Goal: Transaction & Acquisition: Purchase product/service

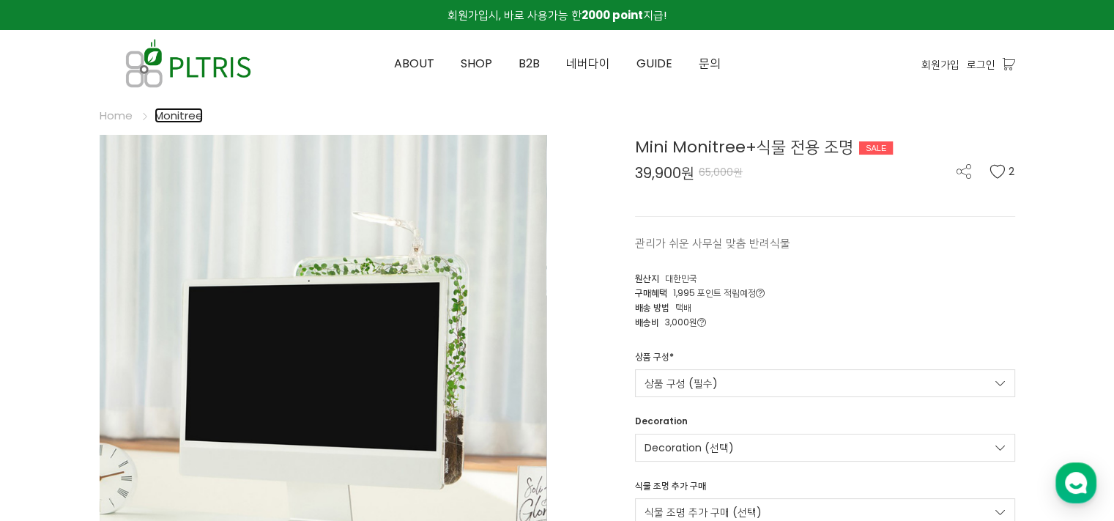
click at [179, 113] on link "Monitree" at bounding box center [179, 115] width 48 height 15
click at [177, 116] on link "Monitree" at bounding box center [179, 115] width 48 height 15
click at [125, 119] on link "Home" at bounding box center [116, 115] width 33 height 15
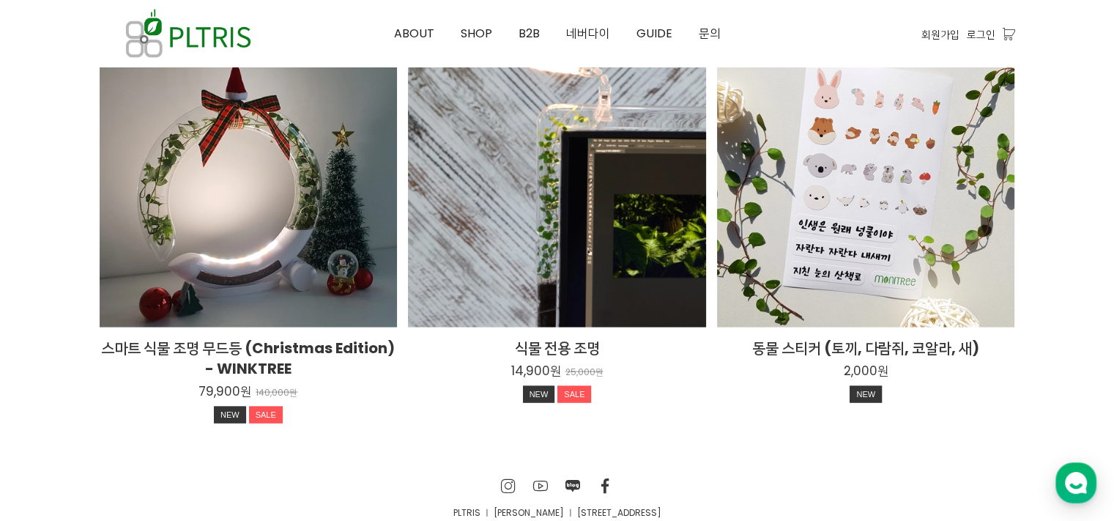
scroll to position [2344, 0]
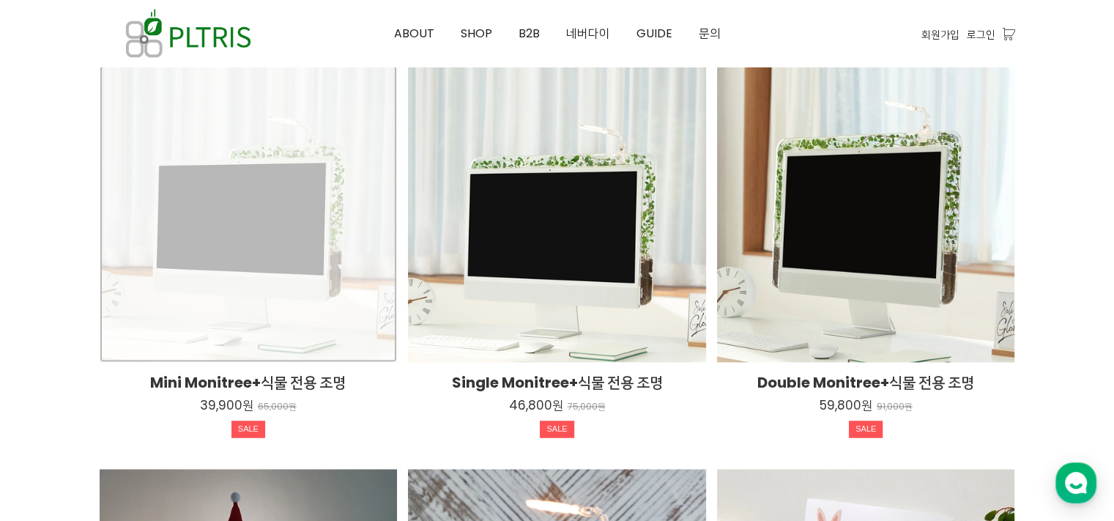
click at [278, 196] on div "Mini Monitree+식물 전용 조명 39,900원 65,000원 SALE TIME SALE" at bounding box center [249, 213] width 298 height 298
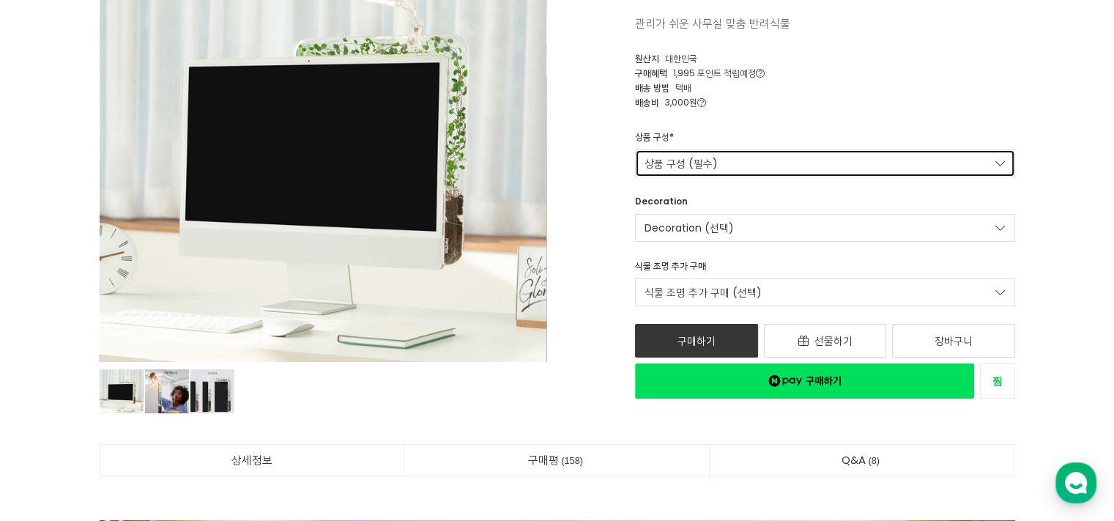
click at [844, 175] on link "상품 구성 (필수)" at bounding box center [825, 163] width 380 height 28
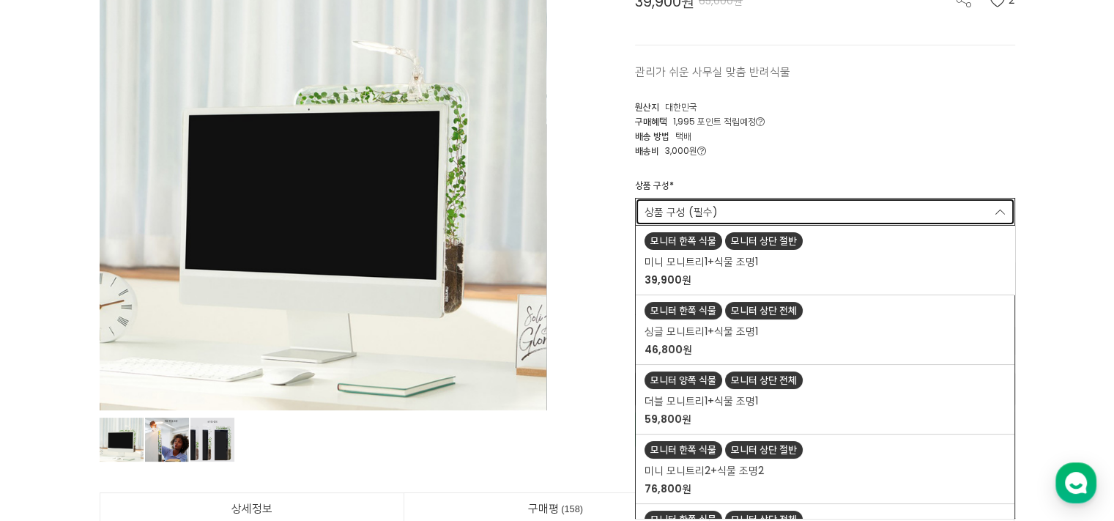
scroll to position [146, 0]
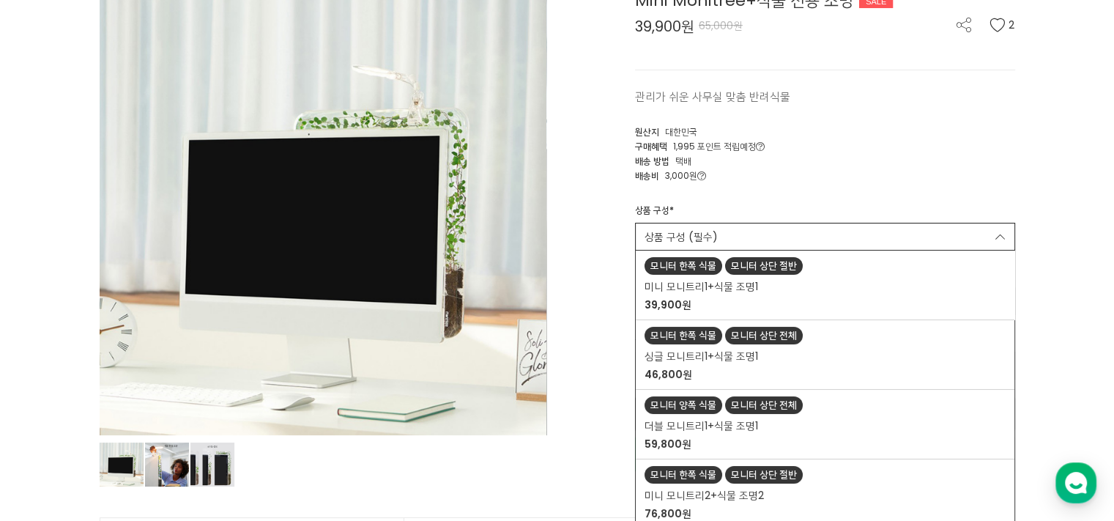
click at [998, 195] on div "상품 구성 * 상품 구성 (필수) 모니터 한쪽 식물 모니터 상단 절반 미니 모니트리1+식물 조명1 39,900원 모니터 한쪽 식물 모니터 상단…" at bounding box center [825, 296] width 380 height 202
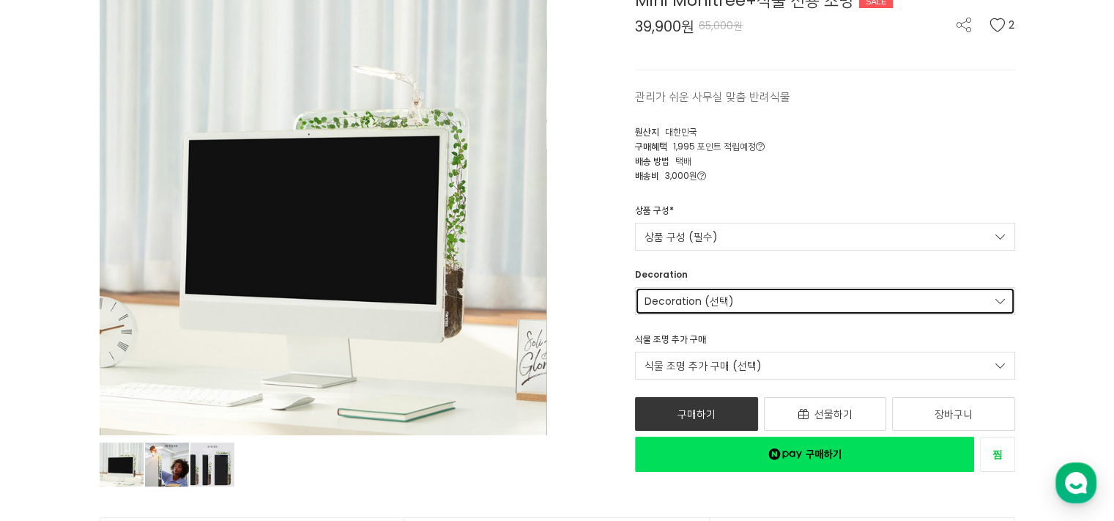
click at [855, 305] on link "Decoration (선택)" at bounding box center [825, 301] width 380 height 28
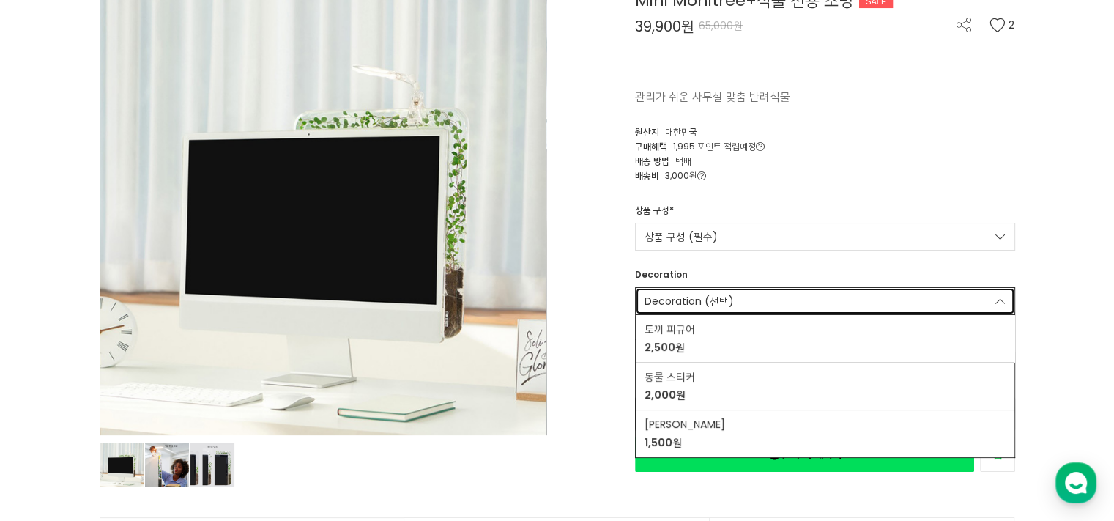
click at [855, 305] on link "Decoration (선택)" at bounding box center [825, 301] width 380 height 28
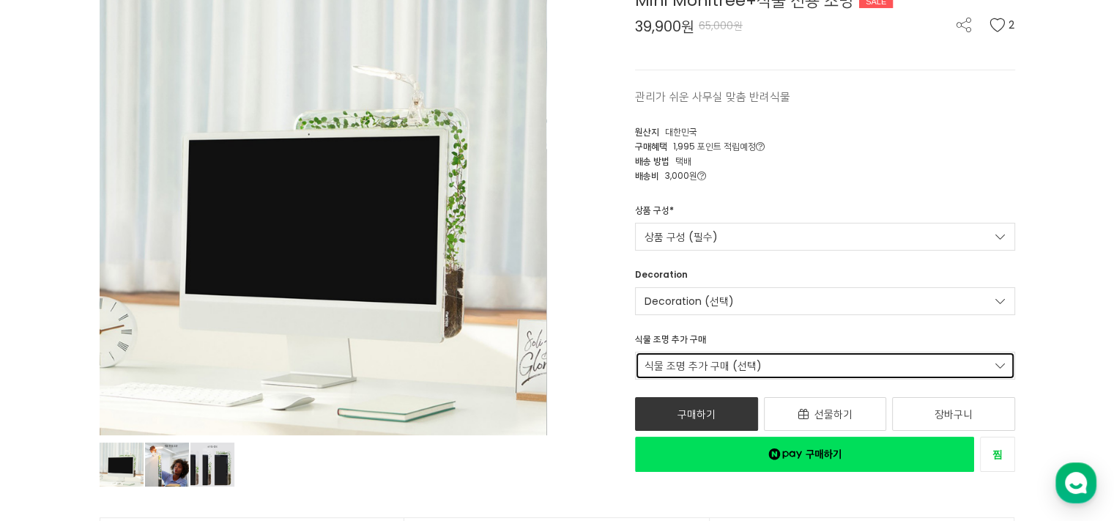
click at [908, 363] on link "식물 조명 추가 구매 (선택)" at bounding box center [825, 366] width 380 height 28
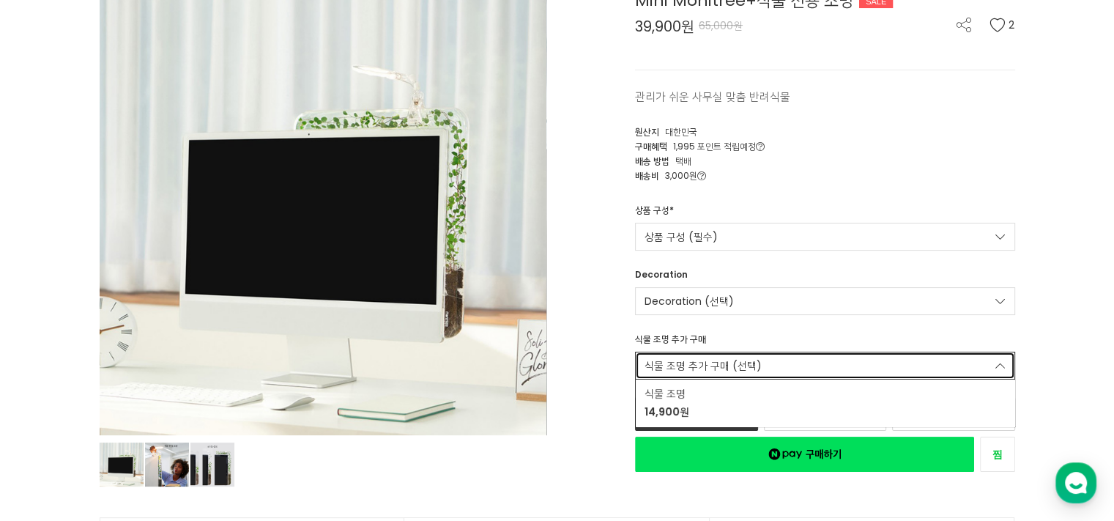
click at [907, 365] on link "식물 조명 추가 구매 (선택)" at bounding box center [825, 366] width 380 height 28
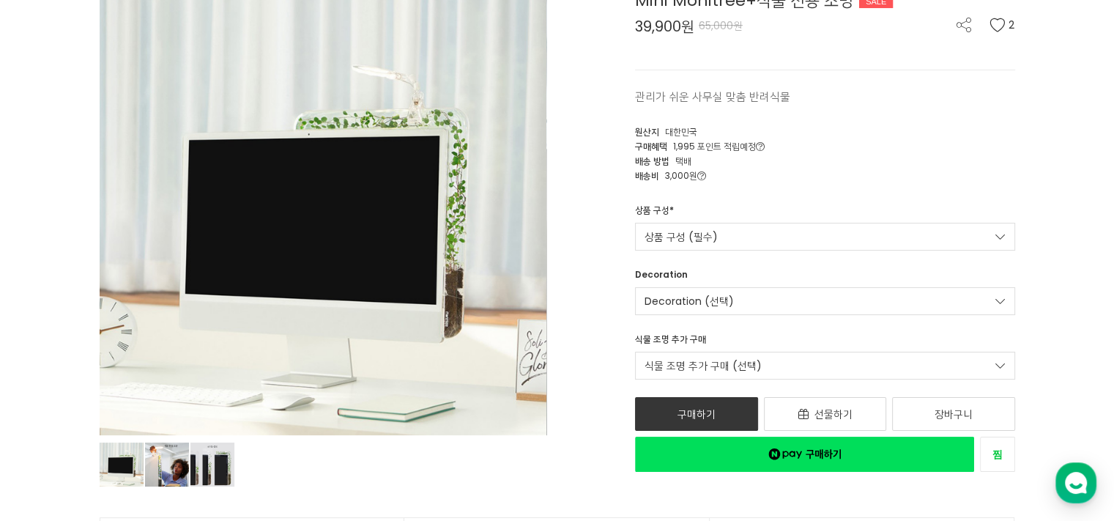
click at [977, 89] on p "관리가 쉬운 사무실 맞춤 반려식물" at bounding box center [825, 97] width 380 height 18
